Goal: Book appointment/travel/reservation

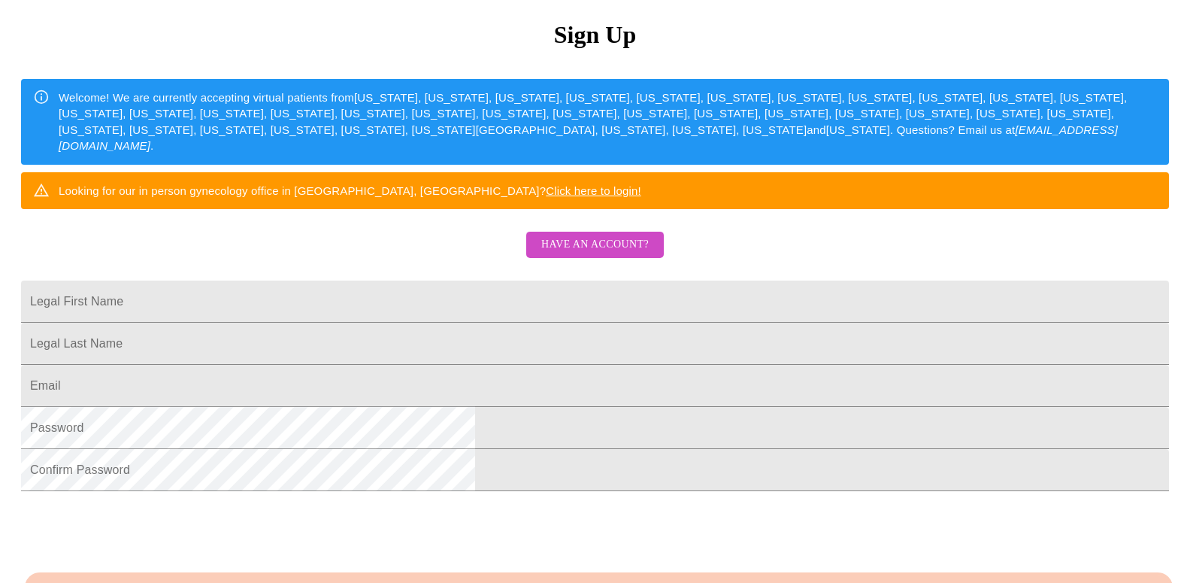
click at [1184, 311] on div "MyMenopauseRx Sign Up Welcome! We are currently accepting virtual patients from…" at bounding box center [595, 178] width 1178 height 699
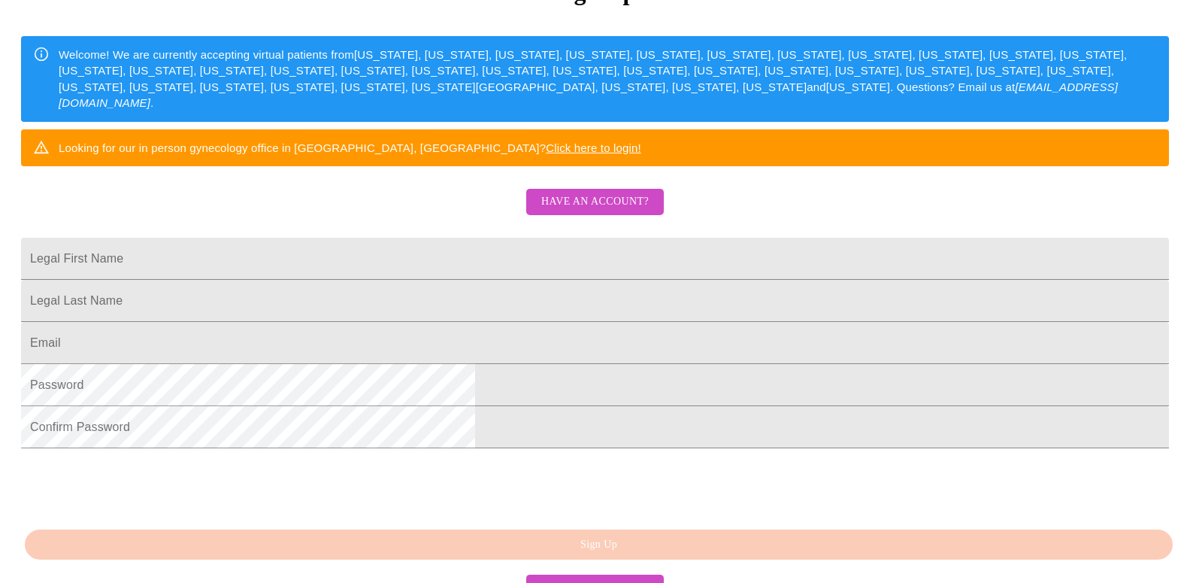
click at [638, 211] on span "Have an account?" at bounding box center [595, 202] width 108 height 19
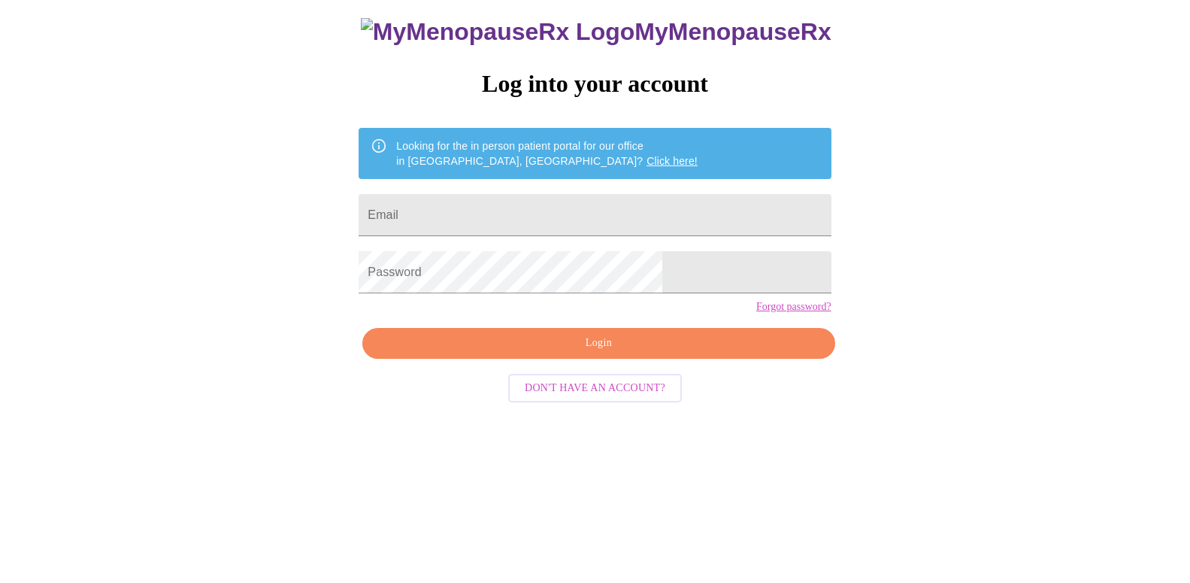
scroll to position [15, 0]
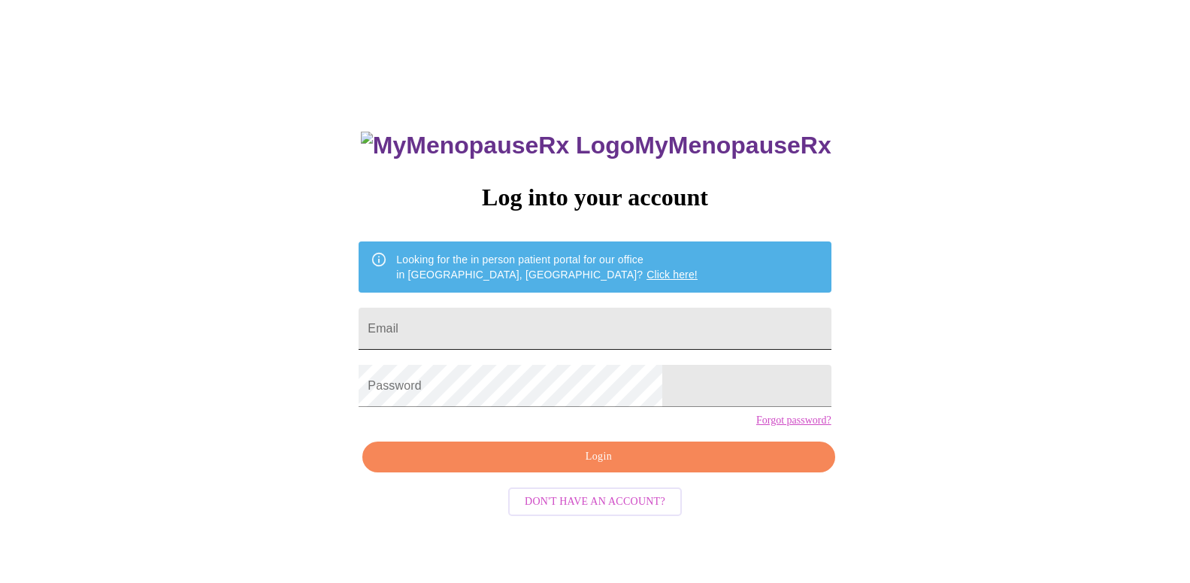
click at [509, 309] on input "Email" at bounding box center [595, 329] width 472 height 42
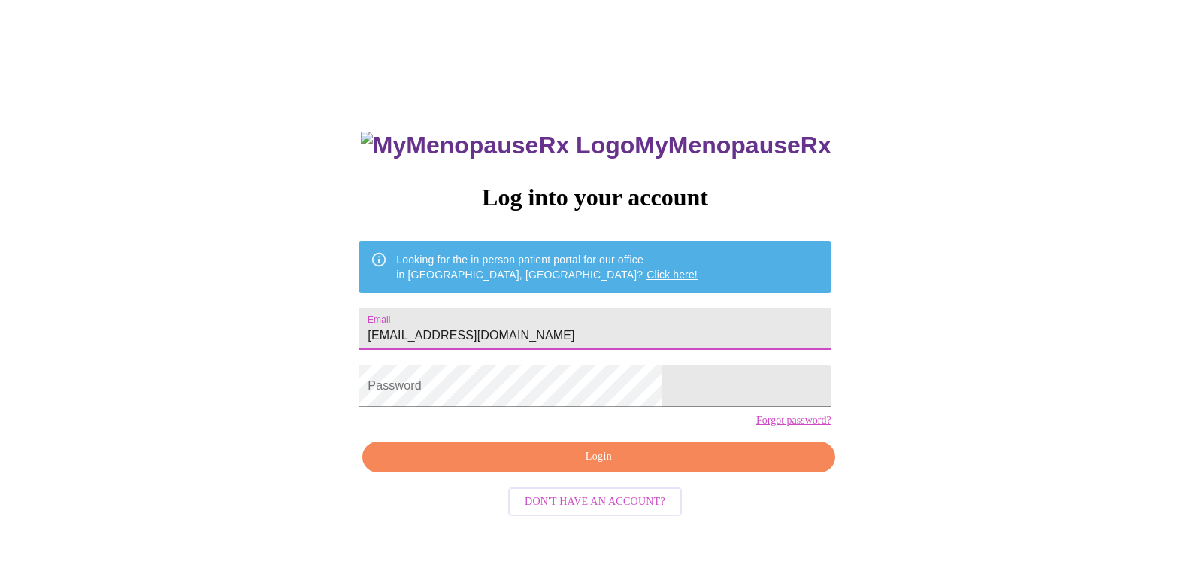
type input "computercharmer@gmail.com"
click at [654, 466] on span "Login" at bounding box center [599, 456] width 438 height 19
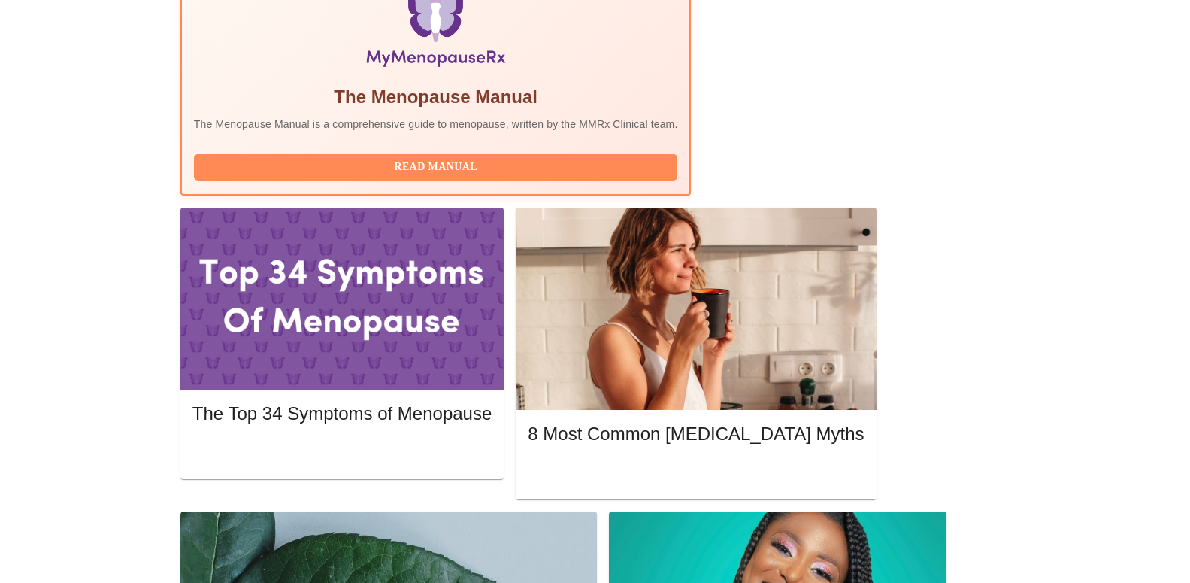
scroll to position [527, 0]
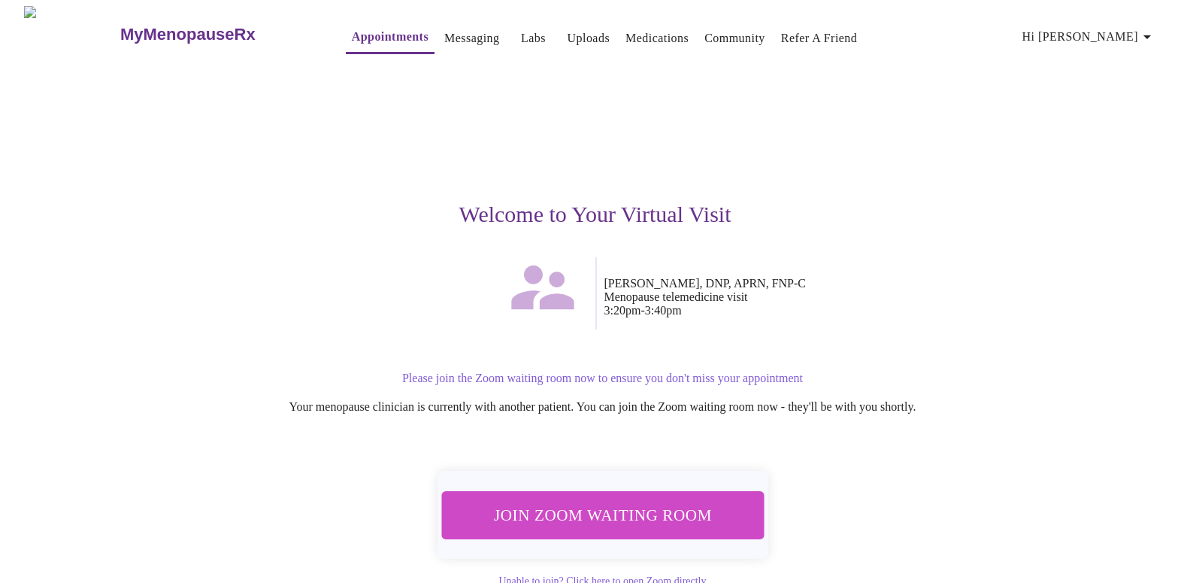
click at [661, 503] on span "Join Zoom Waiting Room" at bounding box center [603, 515] width 284 height 28
click at [670, 514] on span "Join Zoom Waiting Room" at bounding box center [603, 515] width 284 height 28
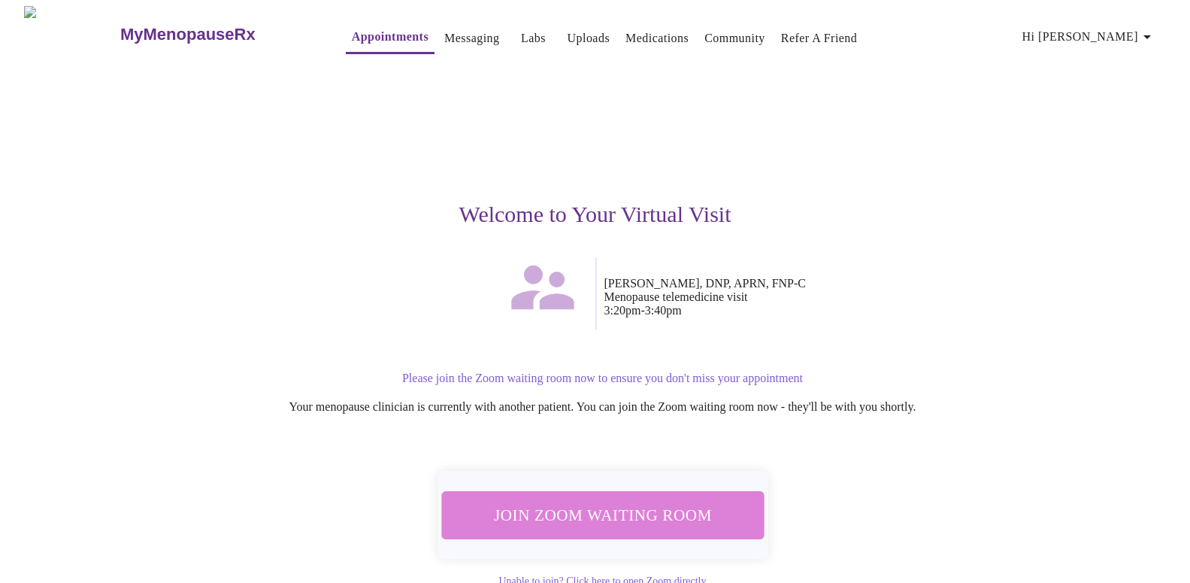
click at [688, 520] on span "Join Zoom Waiting Room" at bounding box center [603, 515] width 284 height 28
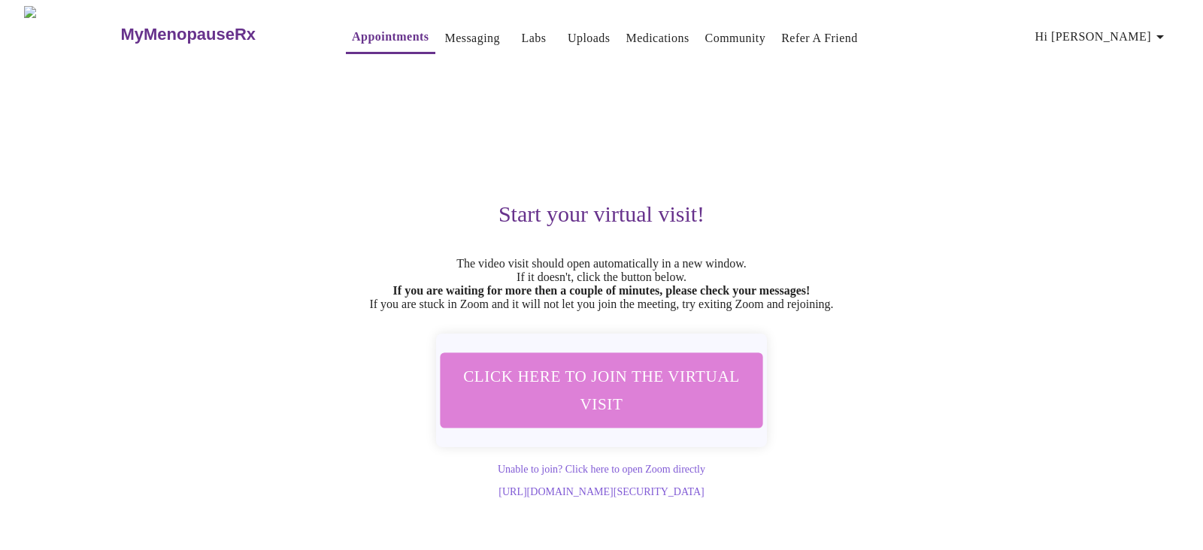
click at [681, 408] on span "Click here to join the virtual visit" at bounding box center [602, 390] width 284 height 56
click at [577, 390] on span "Click here to join the virtual visit" at bounding box center [601, 390] width 284 height 56
